Goal: Task Accomplishment & Management: Use online tool/utility

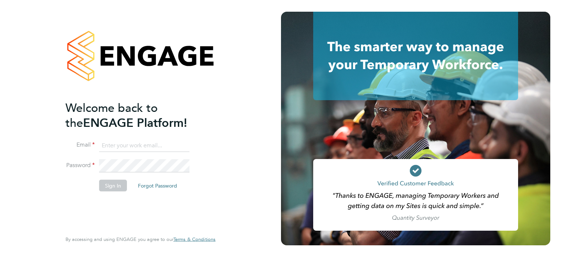
type input "joanne.thomas-smith@torus.co.uk"
click at [116, 185] on button "Sign In" at bounding box center [113, 186] width 28 height 12
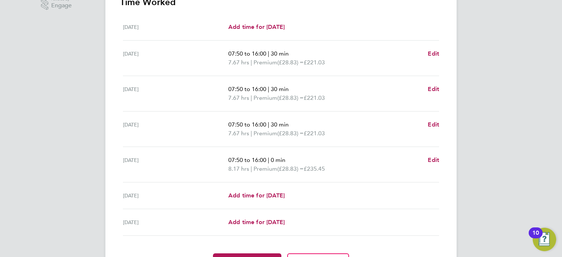
scroll to position [256, 0]
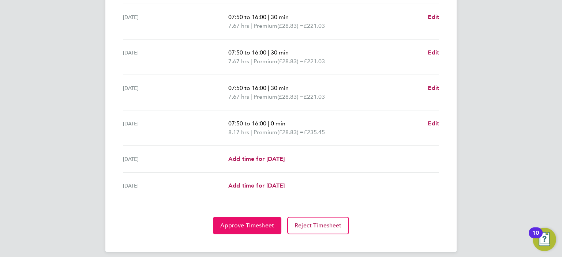
click at [234, 226] on span "Approve Timesheet" at bounding box center [247, 225] width 54 height 7
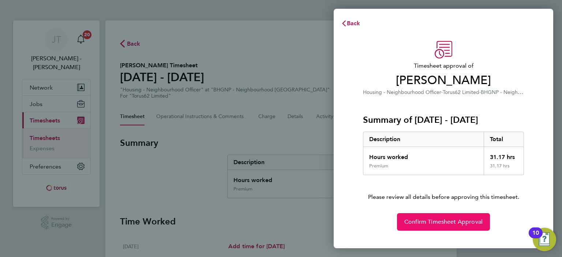
click at [431, 218] on span "Confirm Timesheet Approval" at bounding box center [443, 221] width 78 height 7
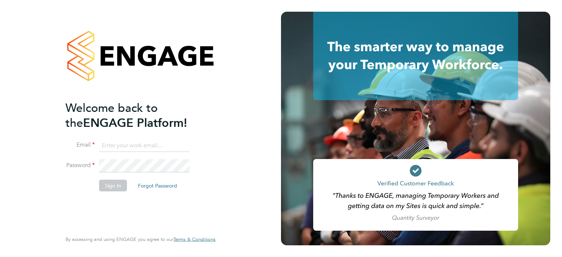
type input "joanne.thomas-smith@torus.co.uk"
click at [107, 186] on button "Sign In" at bounding box center [113, 186] width 28 height 12
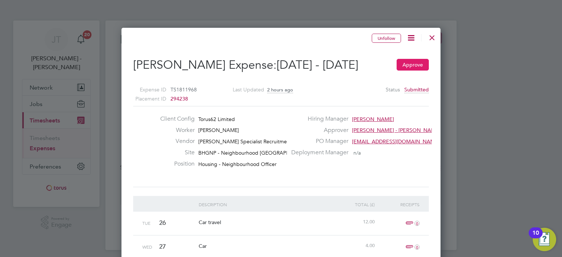
click at [412, 71] on button "Approve" at bounding box center [412, 65] width 32 height 12
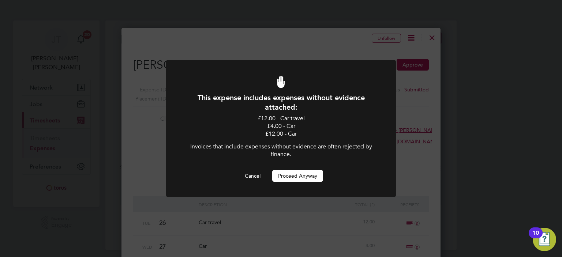
click at [287, 179] on button "Proceed Anyway" at bounding box center [297, 176] width 51 height 12
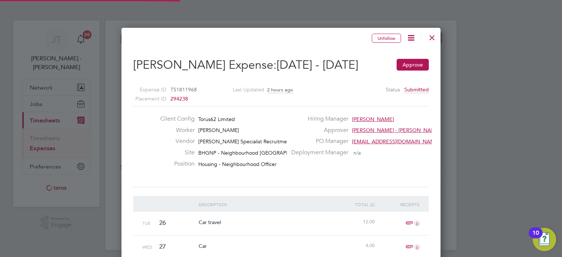
scroll to position [4, 4]
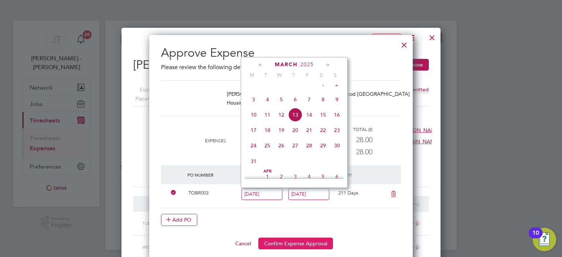
click at [290, 242] on button "Confirm Expense Approval" at bounding box center [295, 244] width 75 height 12
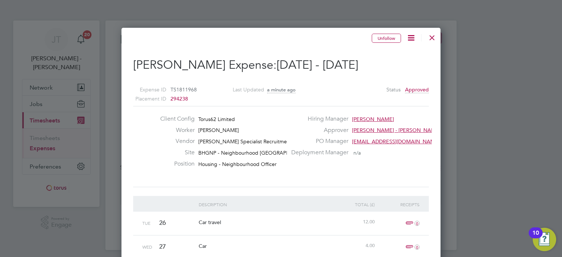
click at [432, 35] on div at bounding box center [431, 35] width 13 height 13
